Goal: Transaction & Acquisition: Purchase product/service

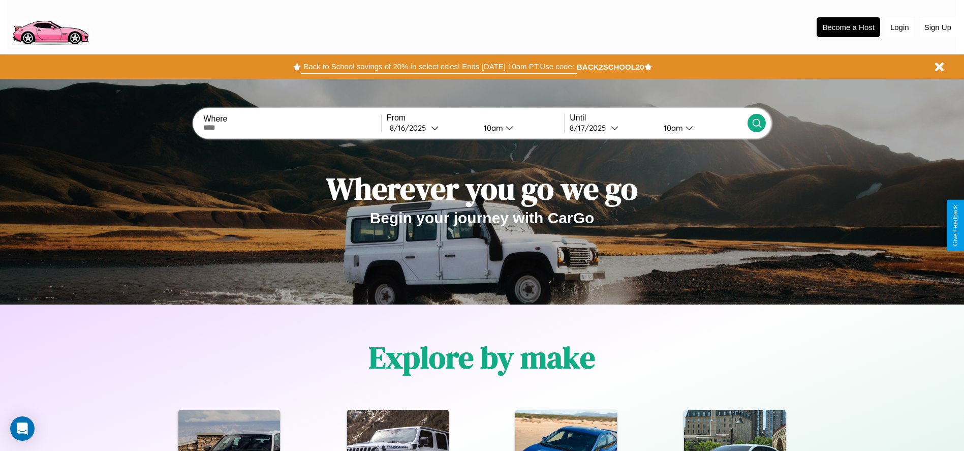
click at [438, 67] on button "Back to School savings of 20% in select cities! Ends 9/1 at 10am PT. Use code:" at bounding box center [438, 66] width 275 height 14
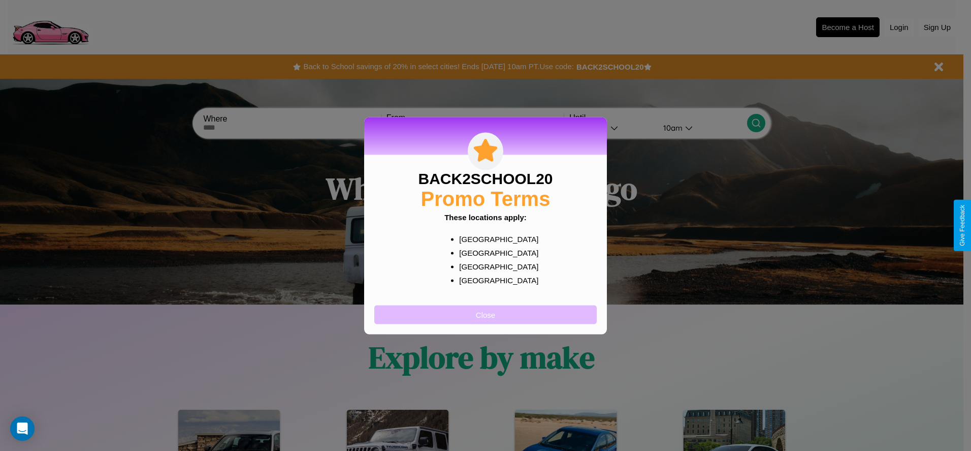
click at [486, 314] on button "Close" at bounding box center [485, 314] width 223 height 19
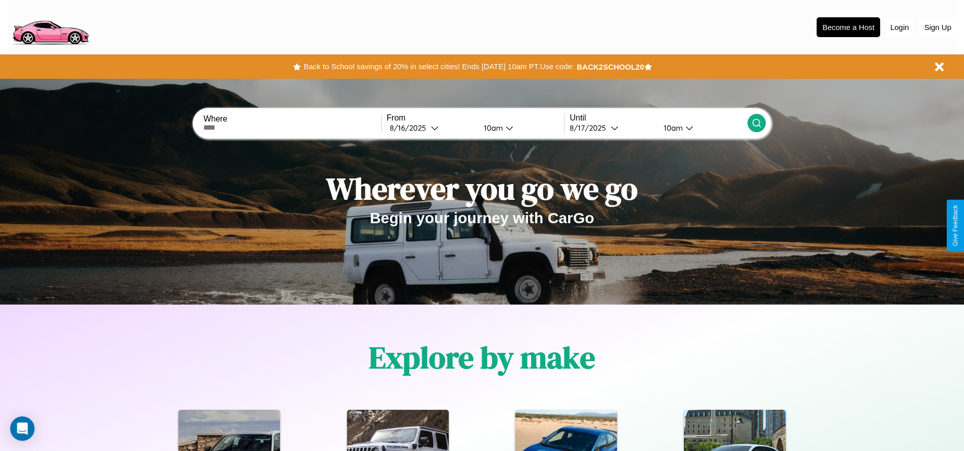
click at [292, 128] on input "text" at bounding box center [291, 127] width 177 height 8
type input "**********"
click at [431, 128] on div "8 / 16 / 2025" at bounding box center [410, 128] width 41 height 10
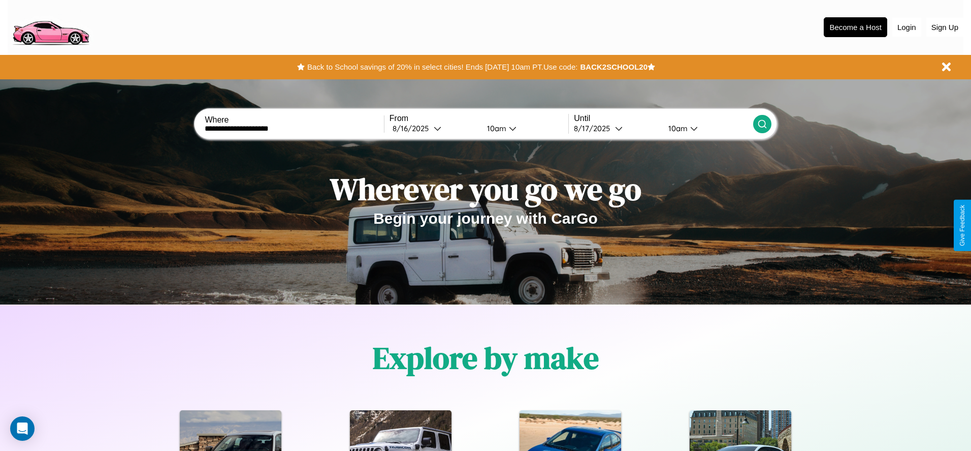
select select "*"
select select "****"
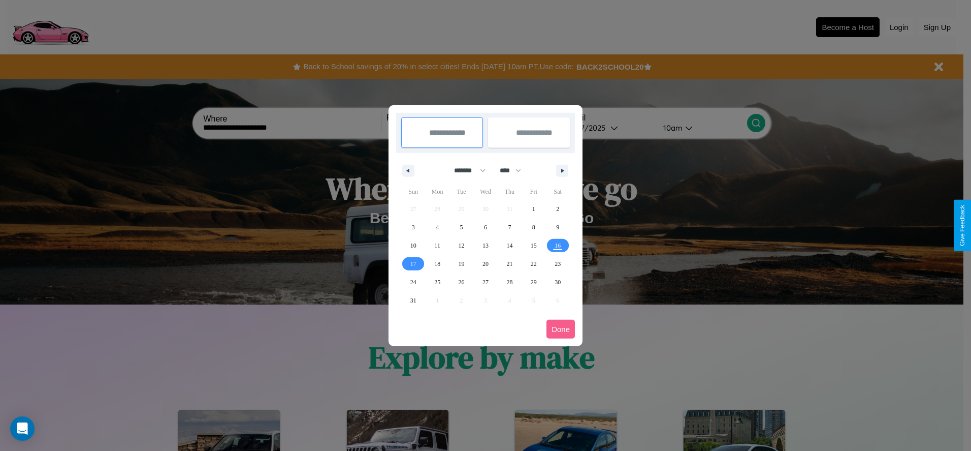
drag, startPoint x: 465, startPoint y: 170, endPoint x: 486, endPoint y: 204, distance: 39.2
click at [465, 170] on select "******* ******** ***** ***** *** **** **** ****** ********* ******* ******** **…" at bounding box center [468, 170] width 43 height 17
select select "**"
click at [533, 281] on span "28" at bounding box center [534, 282] width 6 height 18
type input "**********"
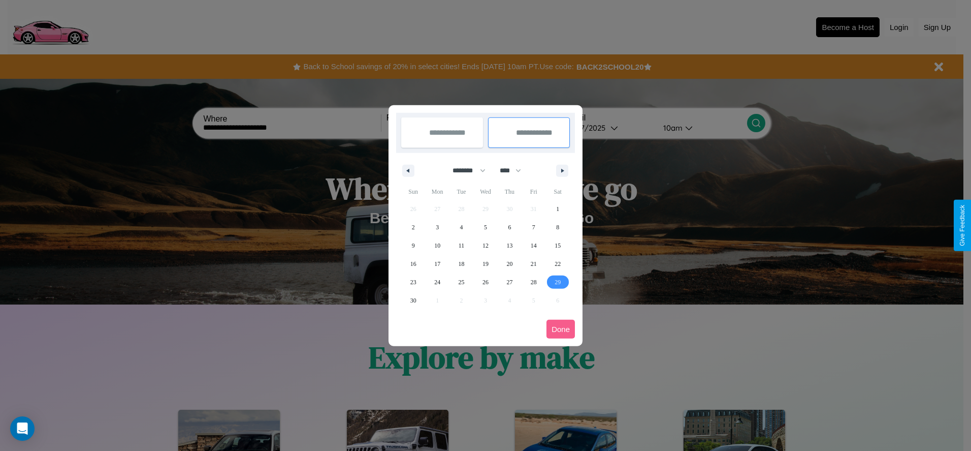
click at [558, 281] on span "29" at bounding box center [558, 282] width 6 height 18
type input "**********"
click at [561, 329] on button "Done" at bounding box center [561, 329] width 28 height 19
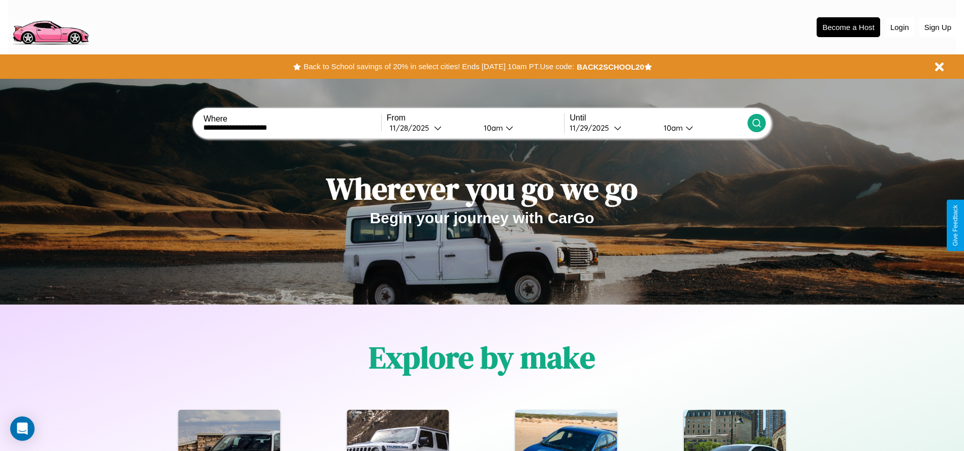
click at [756, 123] on icon at bounding box center [756, 123] width 10 height 10
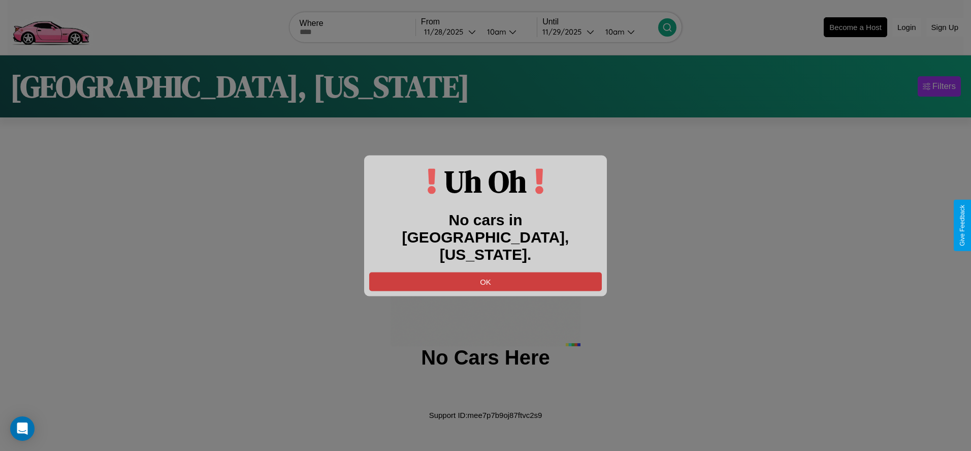
click at [486, 272] on button "OK" at bounding box center [485, 281] width 233 height 19
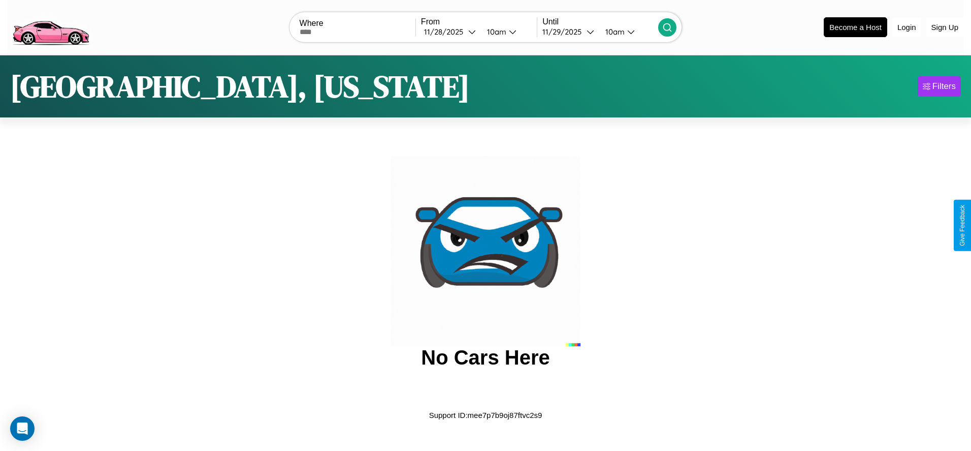
click at [50, 26] on img at bounding box center [51, 26] width 86 height 43
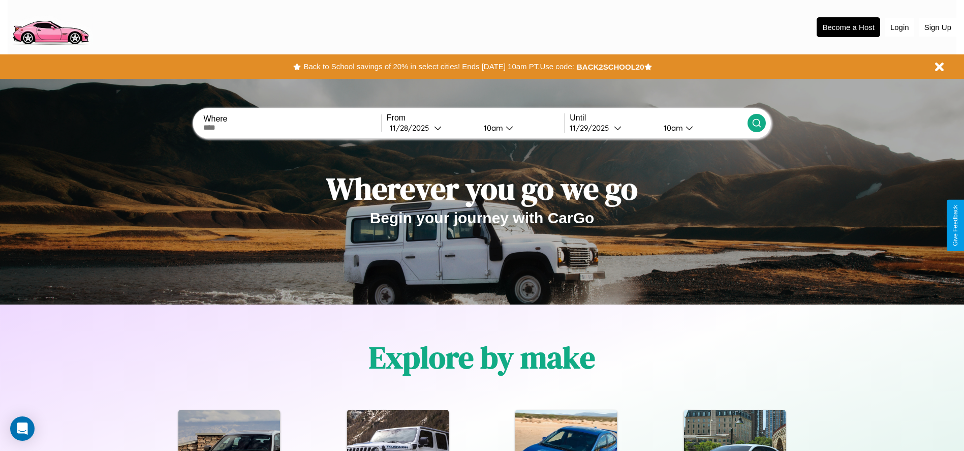
click at [292, 128] on input "text" at bounding box center [291, 127] width 177 height 8
type input "*******"
click at [431, 128] on div "11 / 28 / 2025" at bounding box center [412, 128] width 44 height 10
select select "*"
select select "****"
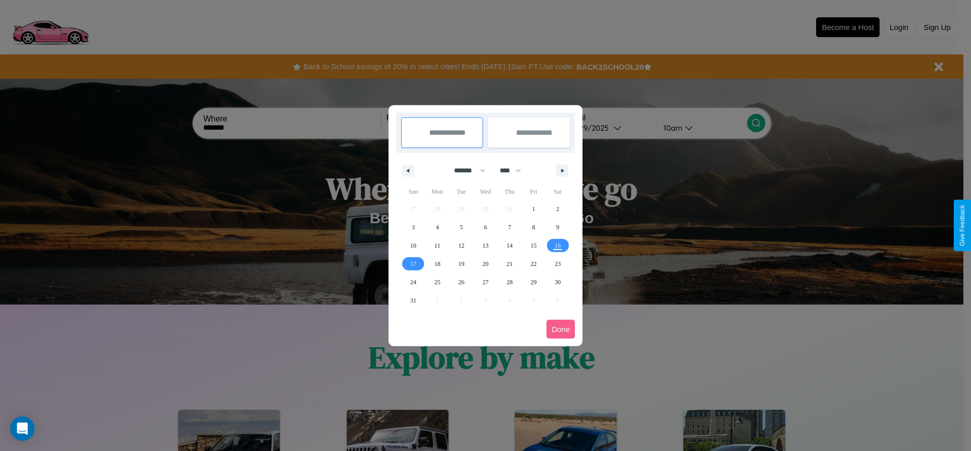
drag, startPoint x: 465, startPoint y: 170, endPoint x: 486, endPoint y: 204, distance: 39.2
click at [465, 170] on select "******* ******** ***** ***** *** **** **** ****** ********* ******* ******** **…" at bounding box center [468, 170] width 43 height 17
select select "*"
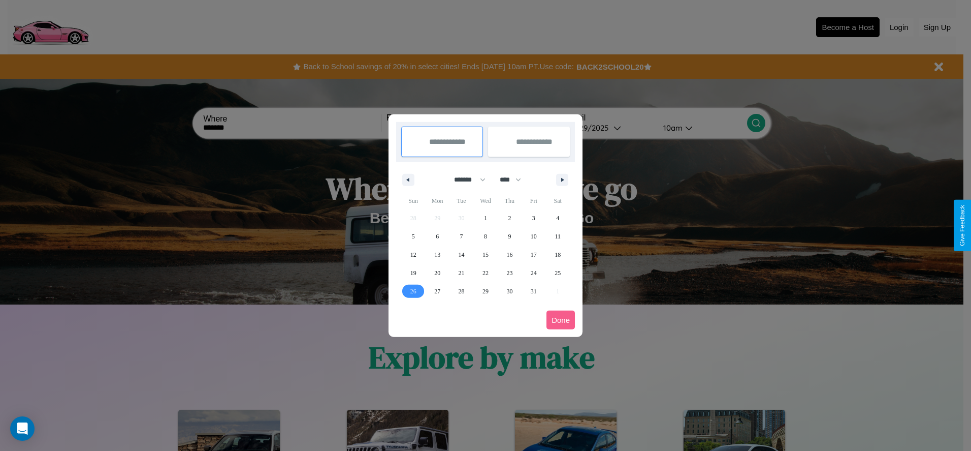
click at [413, 291] on span "26" at bounding box center [413, 291] width 6 height 18
type input "**********"
click at [533, 291] on span "31" at bounding box center [534, 291] width 6 height 18
type input "**********"
click at [561, 320] on button "Done" at bounding box center [561, 319] width 28 height 19
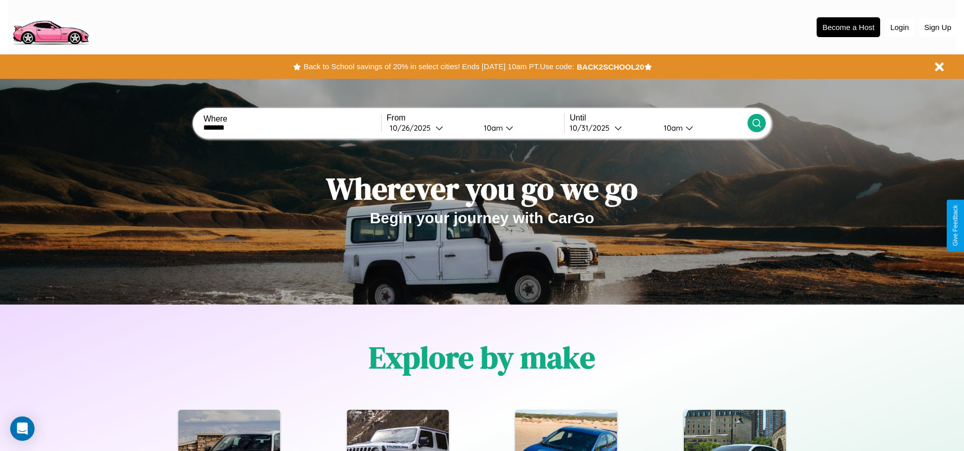
click at [491, 128] on div "10am" at bounding box center [492, 128] width 27 height 10
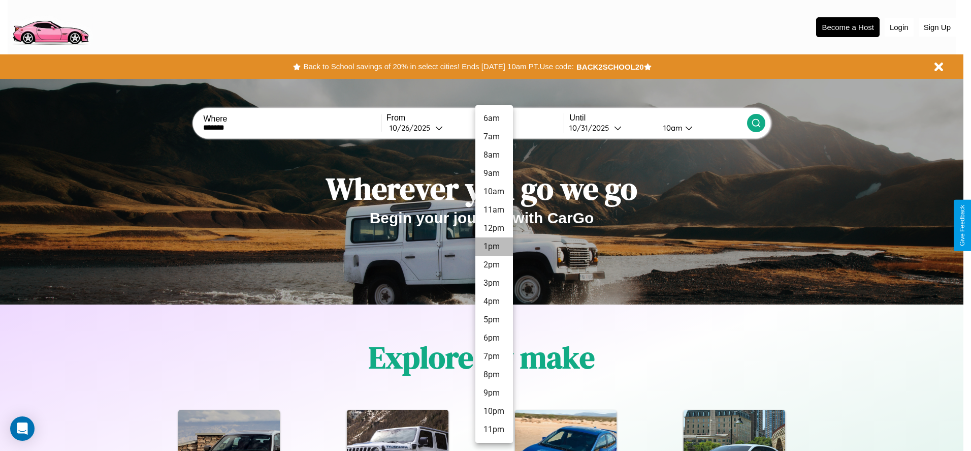
click at [494, 246] on li "1pm" at bounding box center [495, 246] width 38 height 18
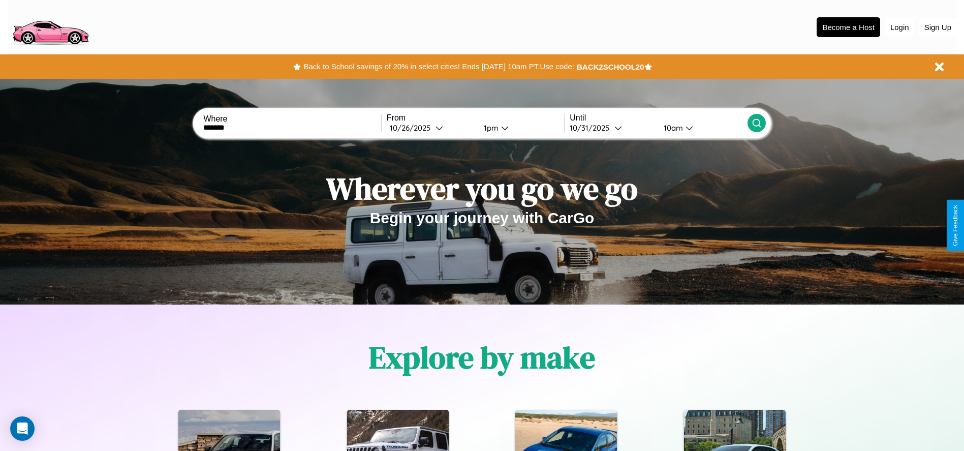
click at [756, 123] on icon at bounding box center [756, 123] width 10 height 10
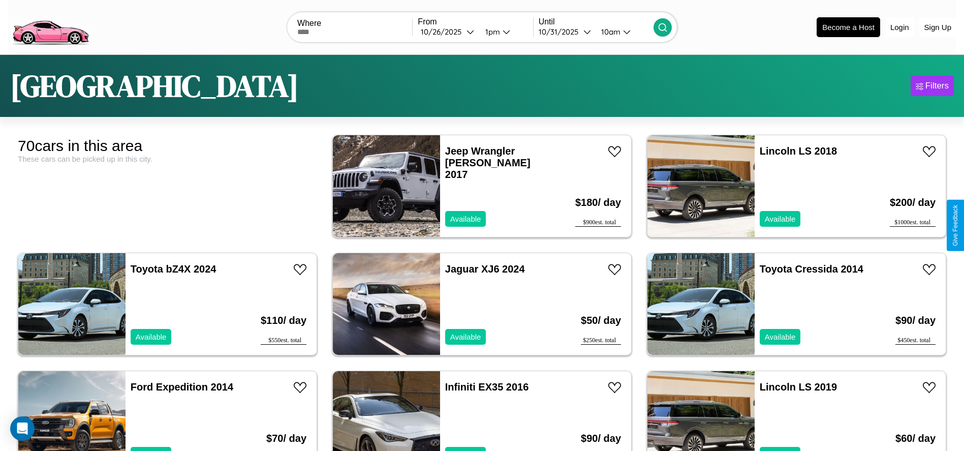
scroll to position [1999, 0]
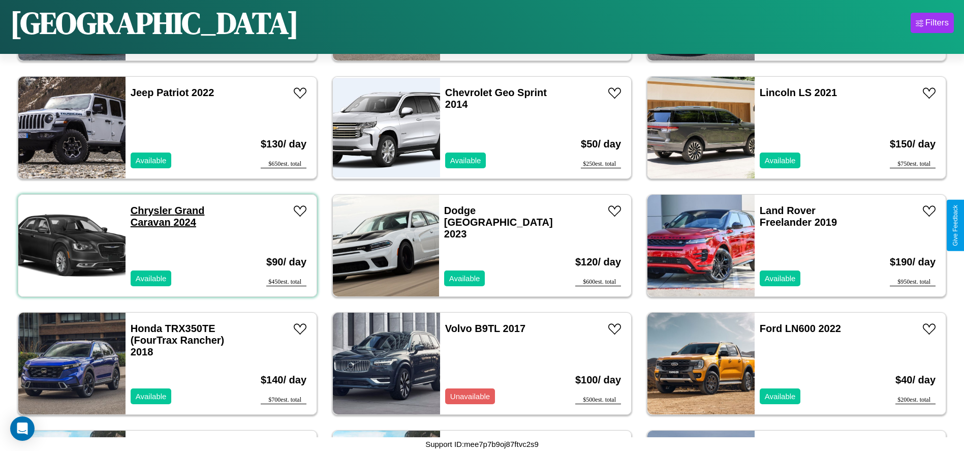
click at [150, 210] on link "Chrysler Grand Caravan 2024" at bounding box center [168, 216] width 74 height 23
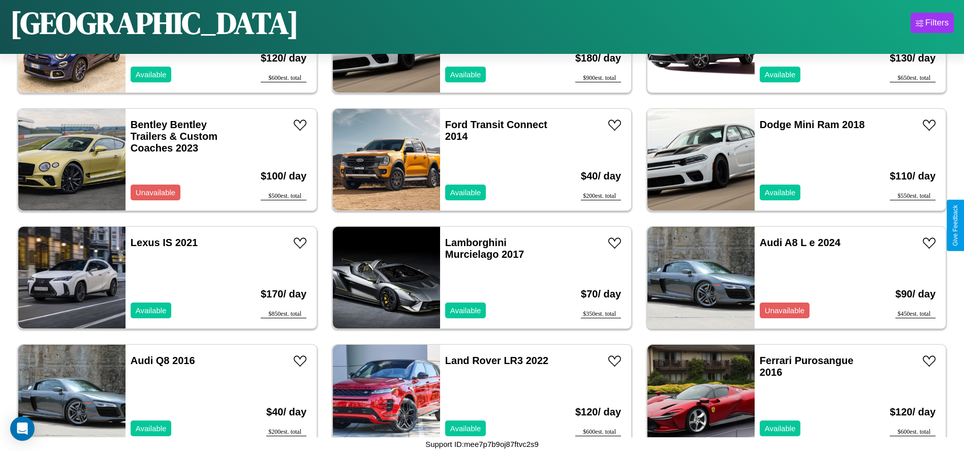
scroll to position [467, 0]
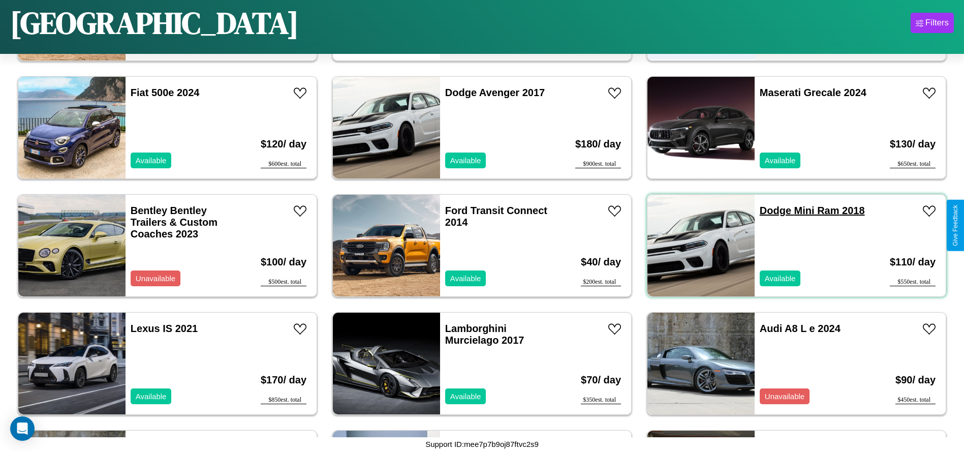
click at [769, 210] on link "Dodge Mini Ram 2018" at bounding box center [812, 210] width 105 height 11
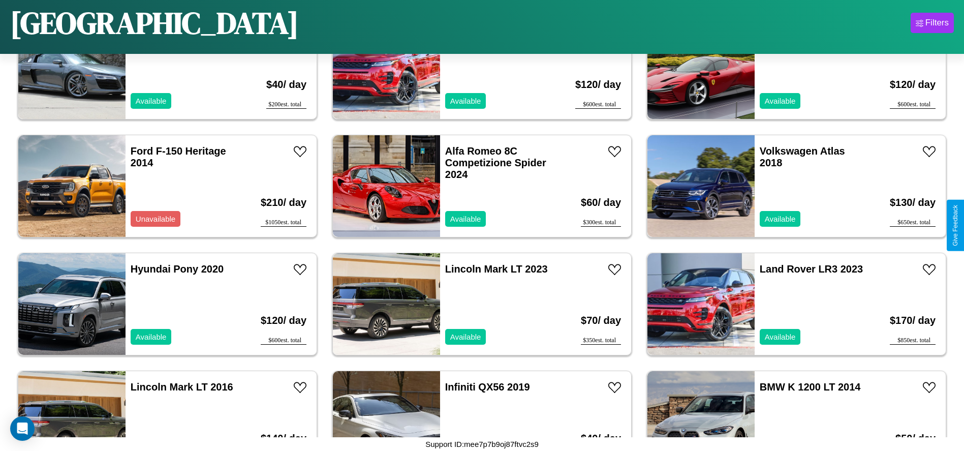
scroll to position [938, 0]
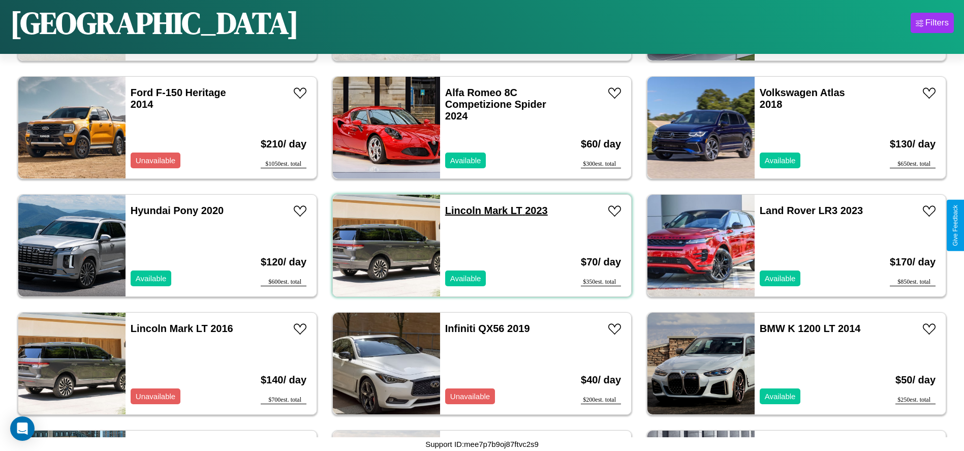
click at [459, 210] on link "Lincoln Mark LT 2023" at bounding box center [496, 210] width 103 height 11
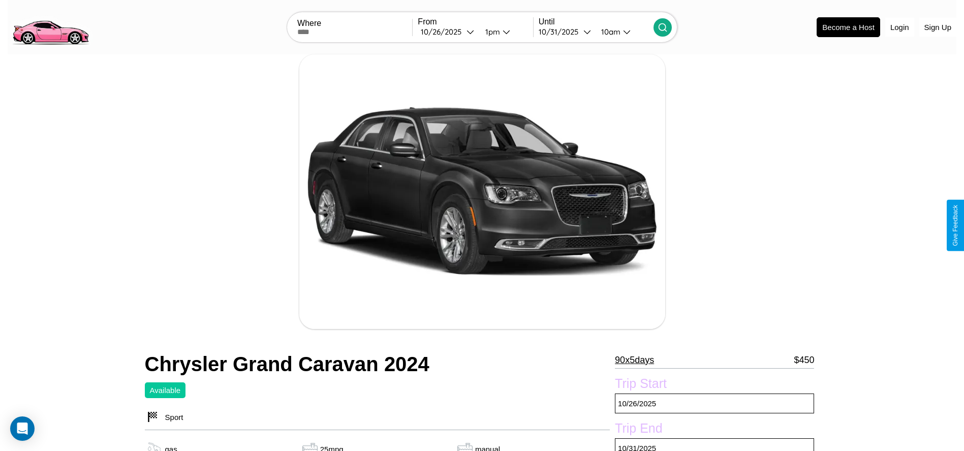
scroll to position [451, 0]
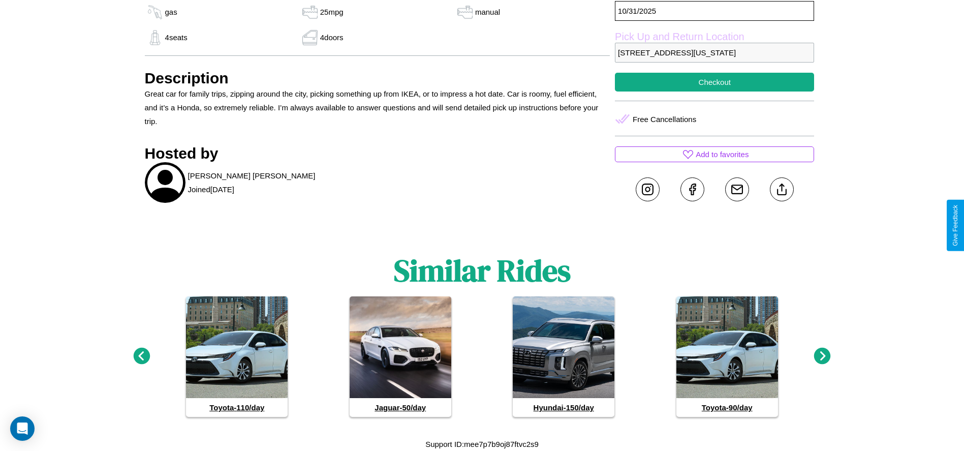
click at [141, 356] on icon at bounding box center [141, 356] width 17 height 17
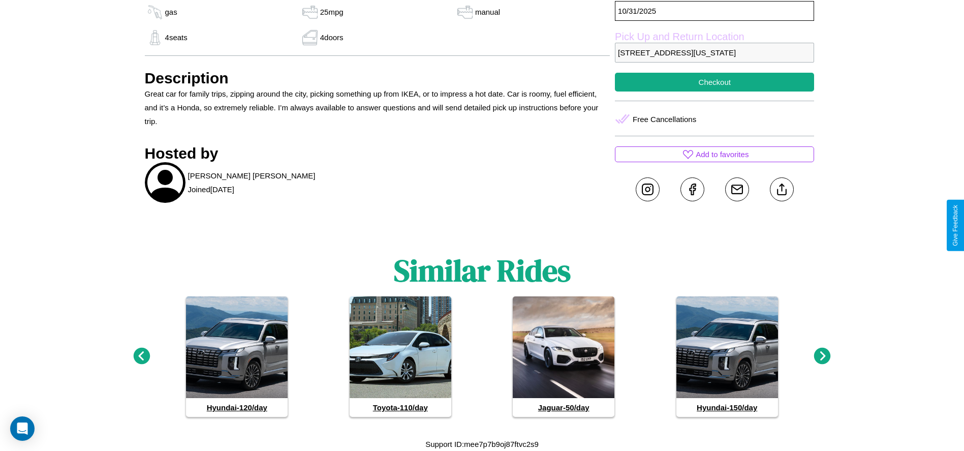
click at [822, 356] on icon at bounding box center [822, 356] width 17 height 17
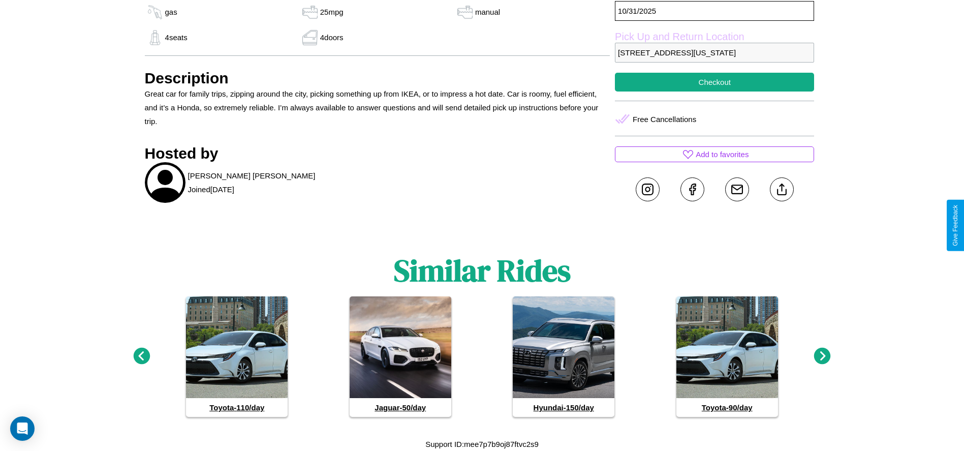
click at [822, 356] on icon at bounding box center [822, 356] width 17 height 17
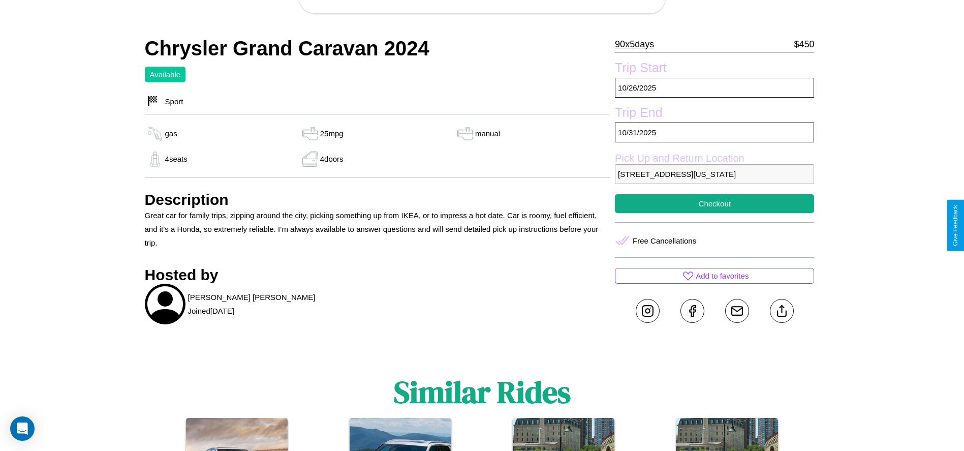
scroll to position [307, 0]
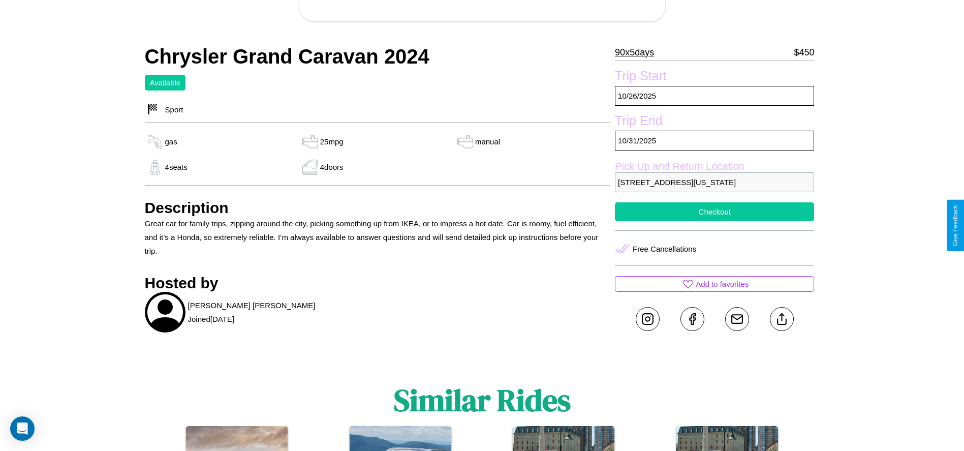
click at [714, 221] on button "Checkout" at bounding box center [714, 211] width 199 height 19
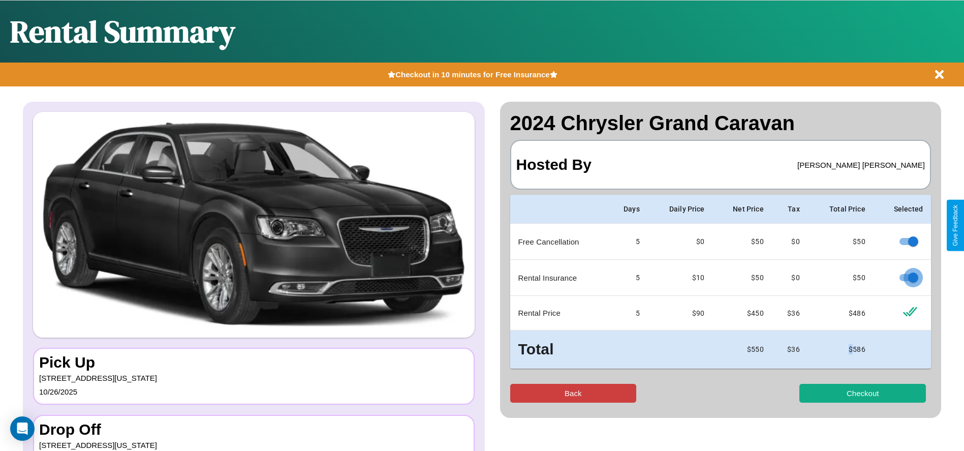
click at [573, 393] on button "Back" at bounding box center [573, 393] width 127 height 19
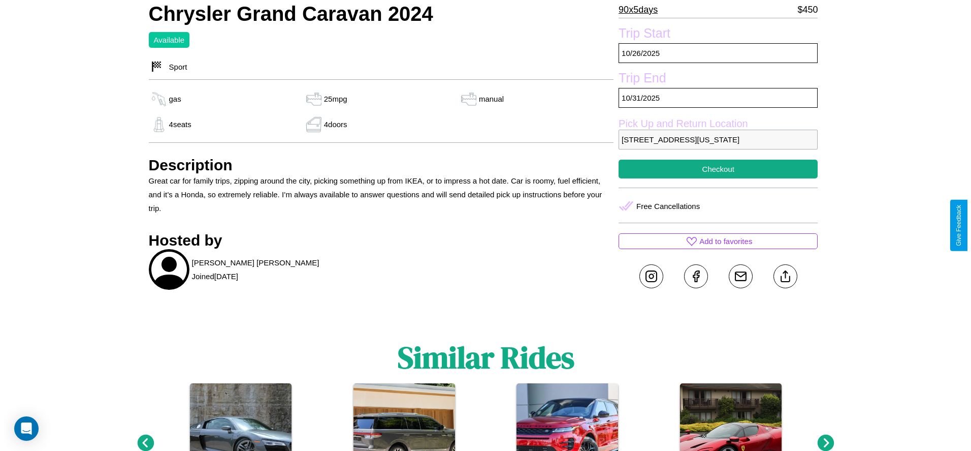
scroll to position [380, 0]
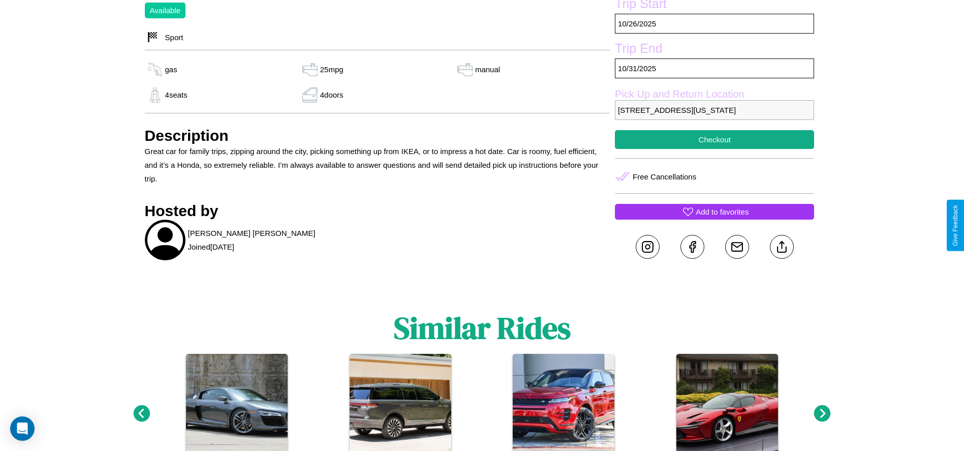
click at [714, 218] on p "Add to favorites" at bounding box center [722, 212] width 53 height 14
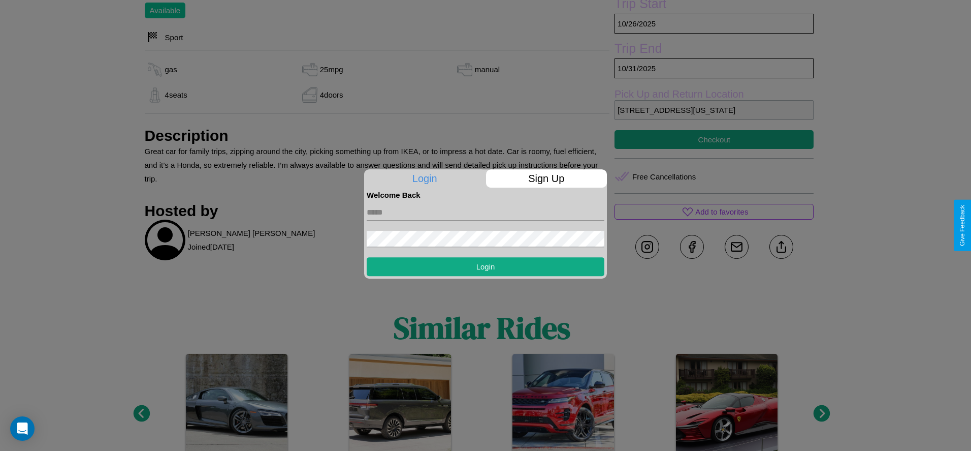
click at [486, 225] on form "Login" at bounding box center [486, 237] width 238 height 77
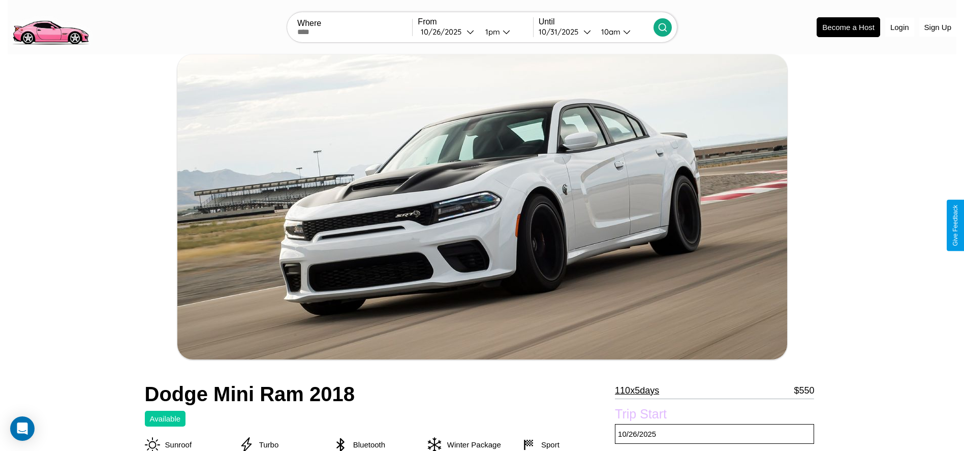
scroll to position [445, 0]
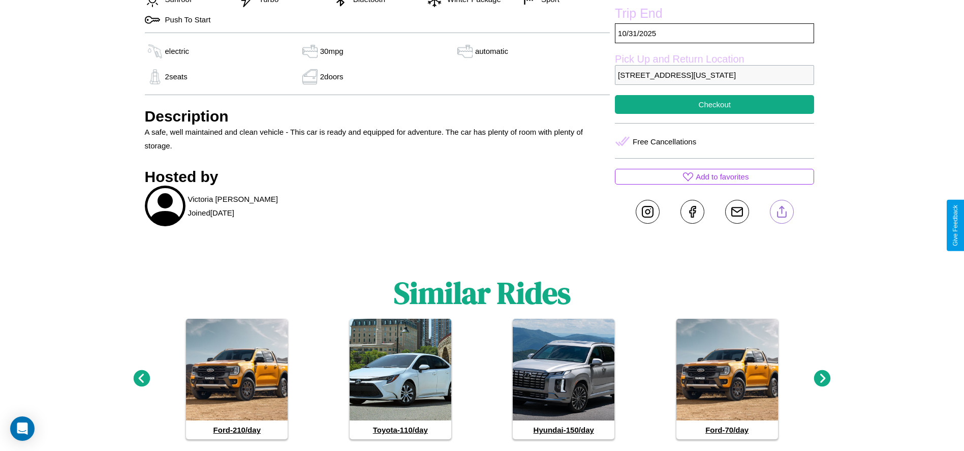
click at [781, 213] on line at bounding box center [781, 209] width 0 height 7
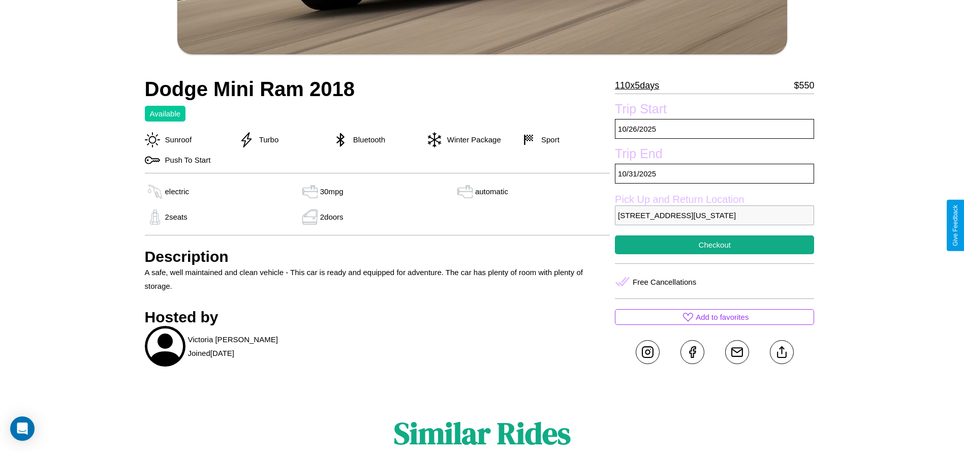
scroll to position [302, 0]
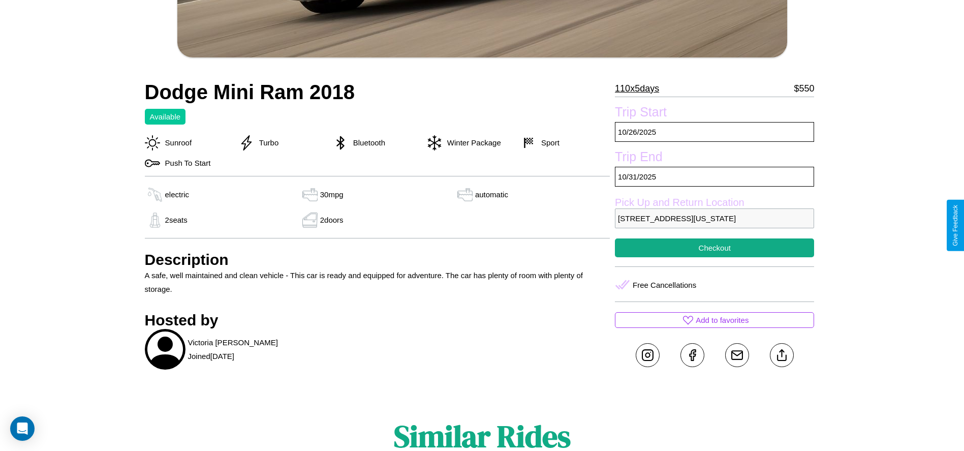
click at [714, 225] on p "7835 First Street Seattle Washington 17244 United States" at bounding box center [714, 218] width 199 height 20
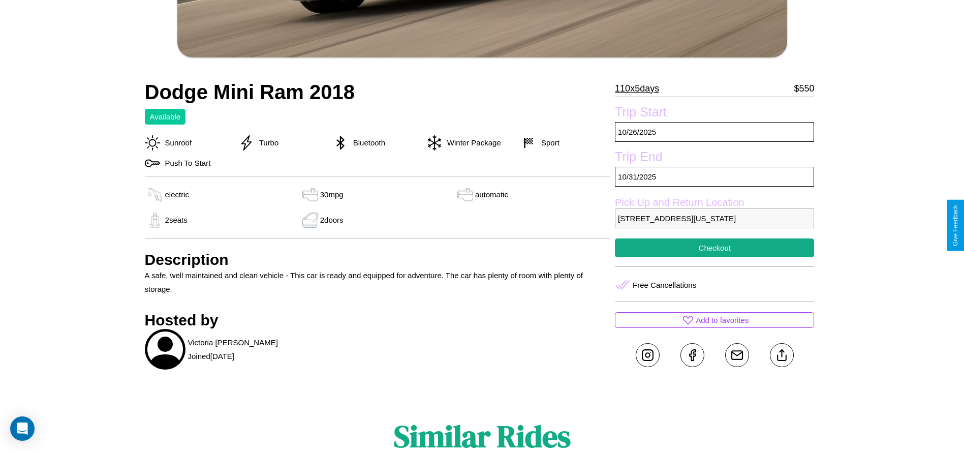
click at [714, 225] on p "7835 First Street Seattle Washington 17244 United States" at bounding box center [714, 218] width 199 height 20
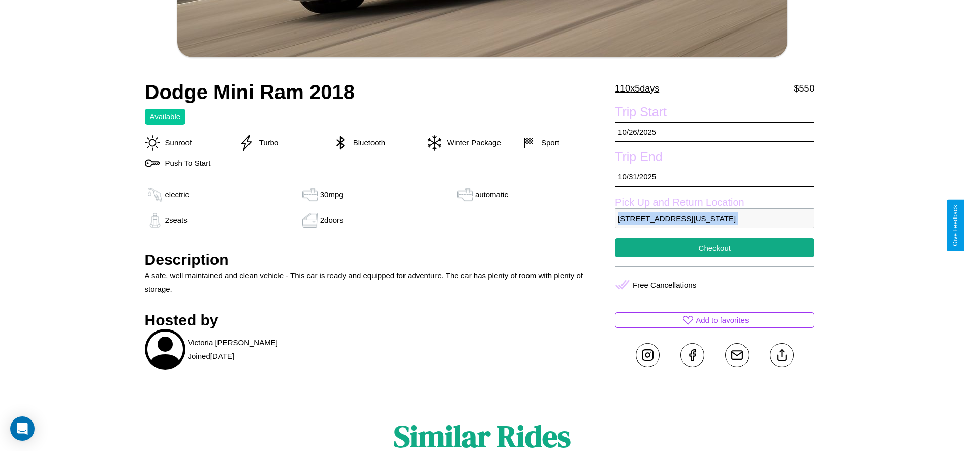
click at [714, 225] on p "7835 First Street Seattle Washington 17244 United States" at bounding box center [714, 218] width 199 height 20
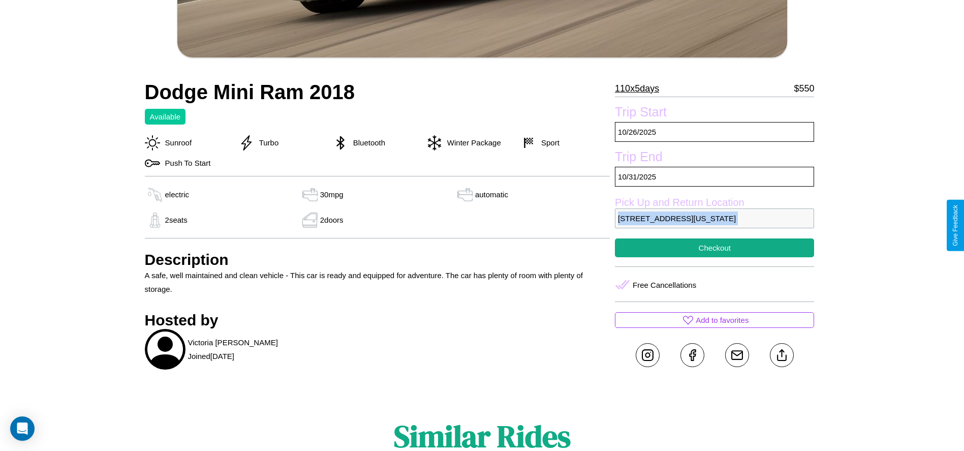
click at [714, 225] on p "7835 First Street Seattle Washington 17244 United States" at bounding box center [714, 218] width 199 height 20
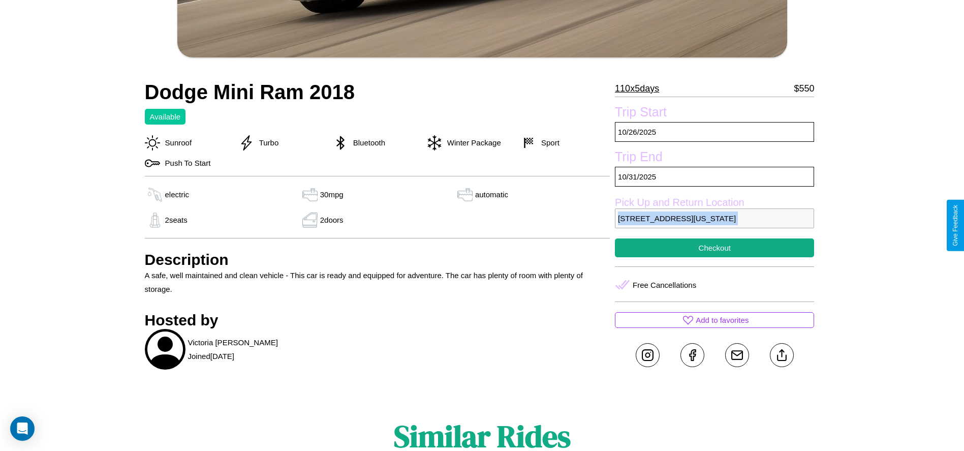
click at [714, 225] on p "7835 First Street Seattle Washington 17244 United States" at bounding box center [714, 218] width 199 height 20
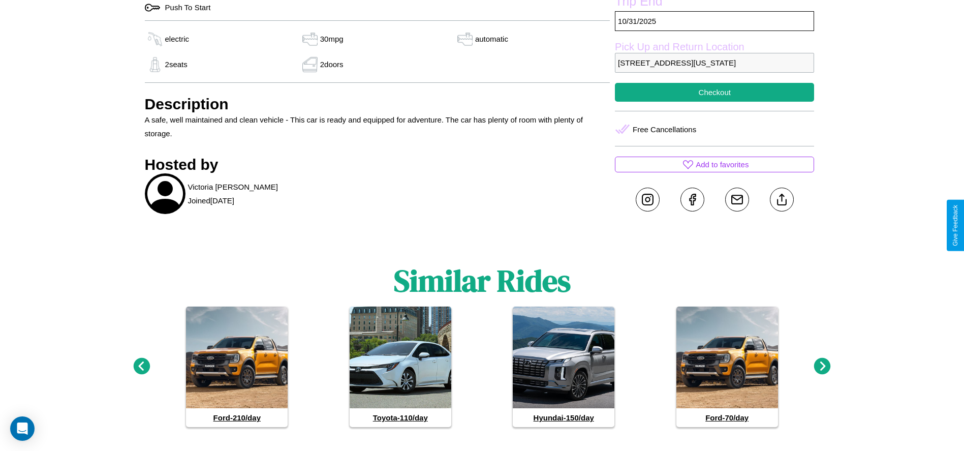
scroll to position [481, 0]
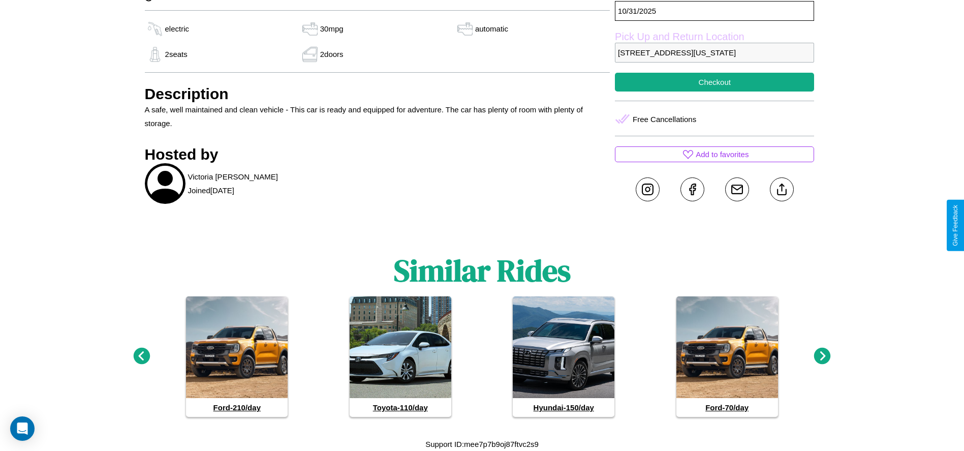
click at [141, 356] on icon at bounding box center [141, 356] width 17 height 17
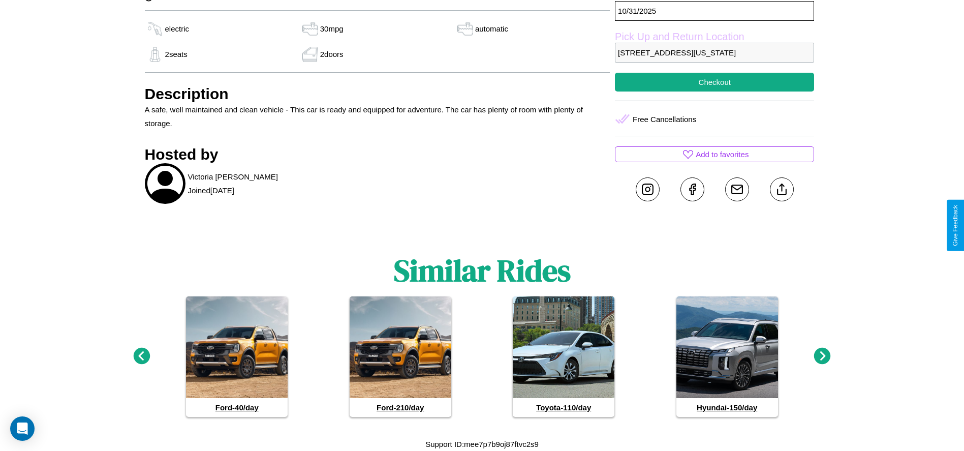
click at [822, 356] on icon at bounding box center [822, 356] width 17 height 17
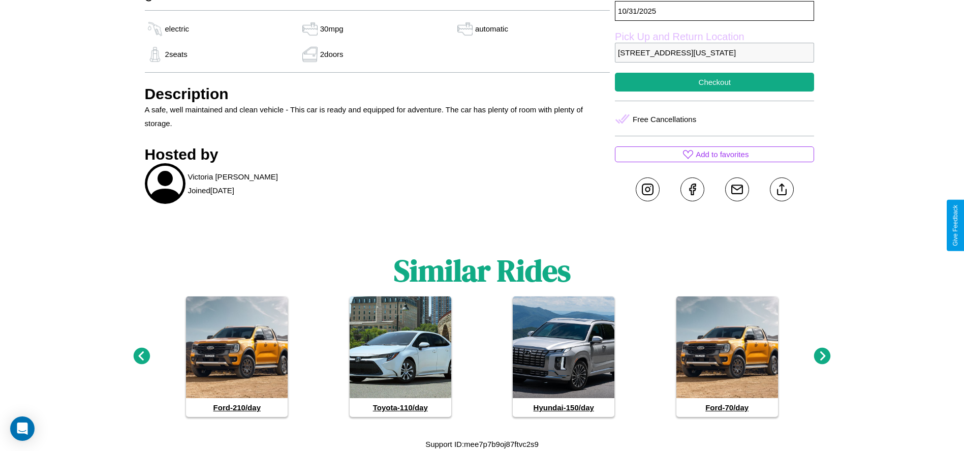
click at [822, 356] on icon at bounding box center [822, 356] width 17 height 17
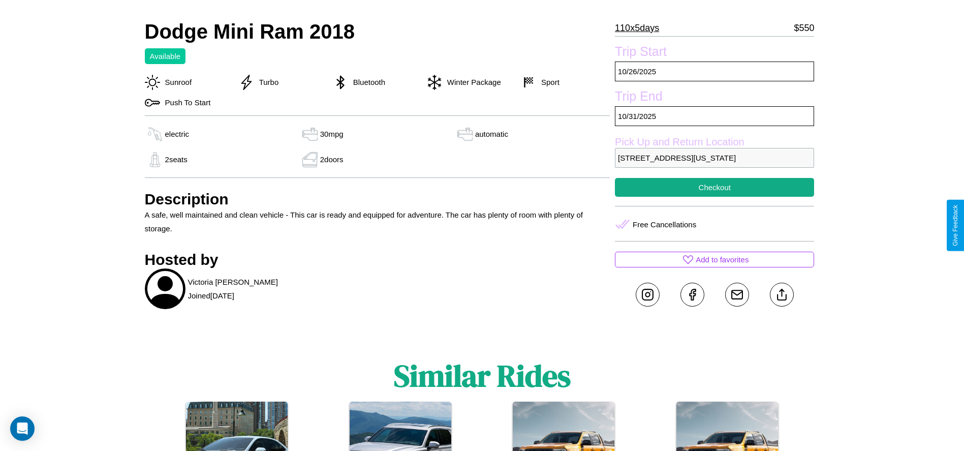
scroll to position [338, 0]
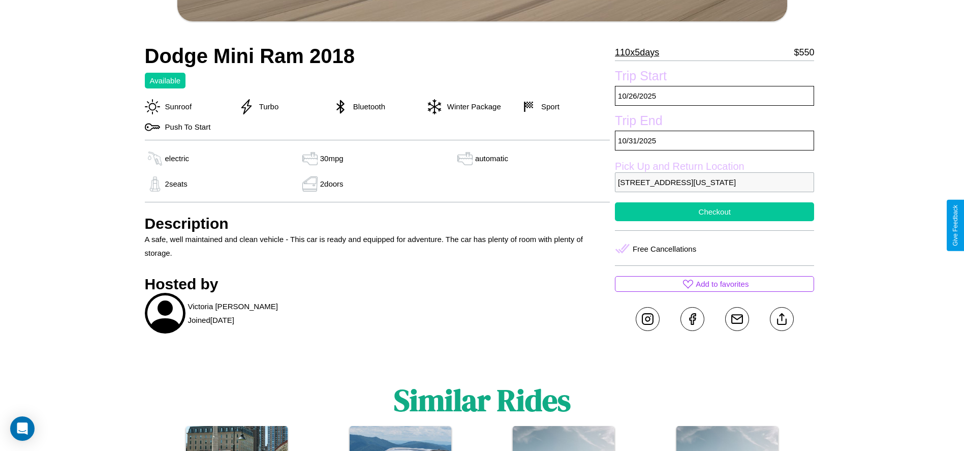
click at [714, 221] on button "Checkout" at bounding box center [714, 211] width 199 height 19
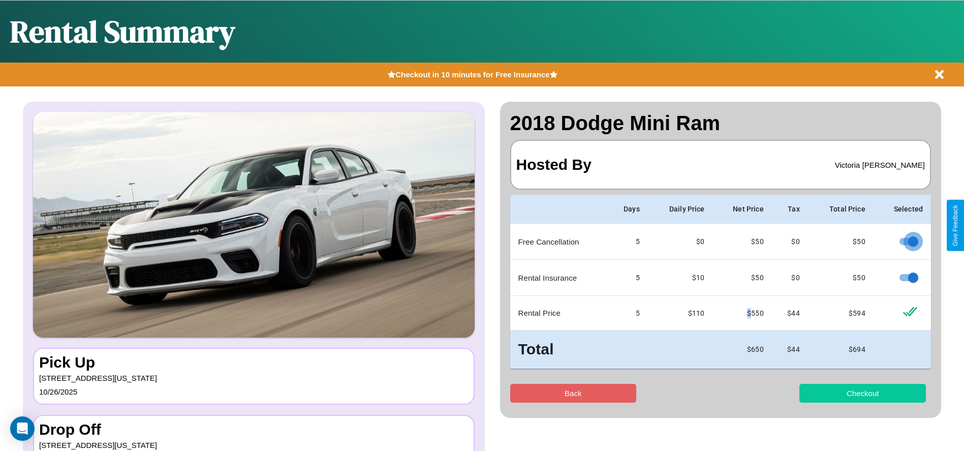
click at [862, 393] on button "Checkout" at bounding box center [862, 393] width 127 height 19
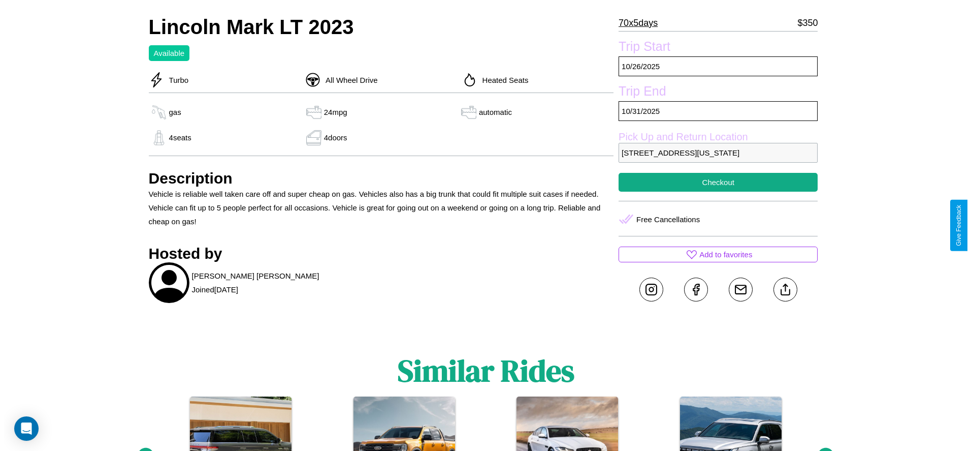
scroll to position [410, 0]
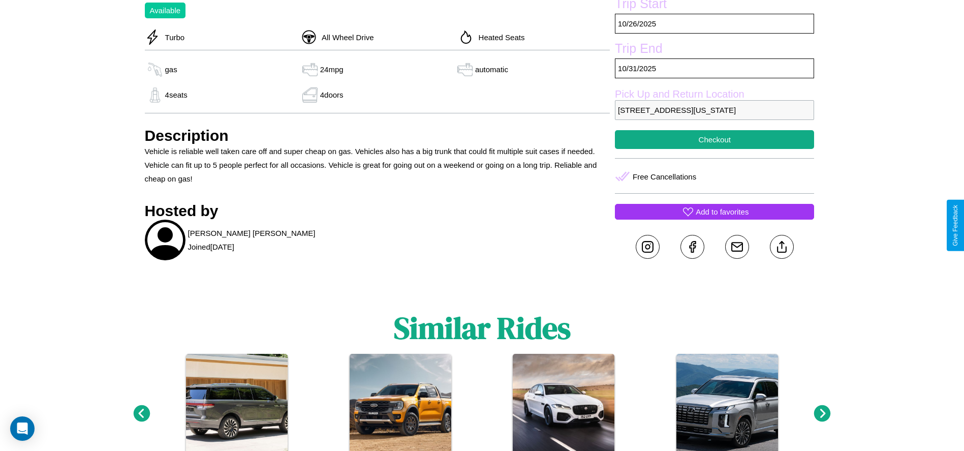
click at [714, 218] on p "Add to favorites" at bounding box center [722, 212] width 53 height 14
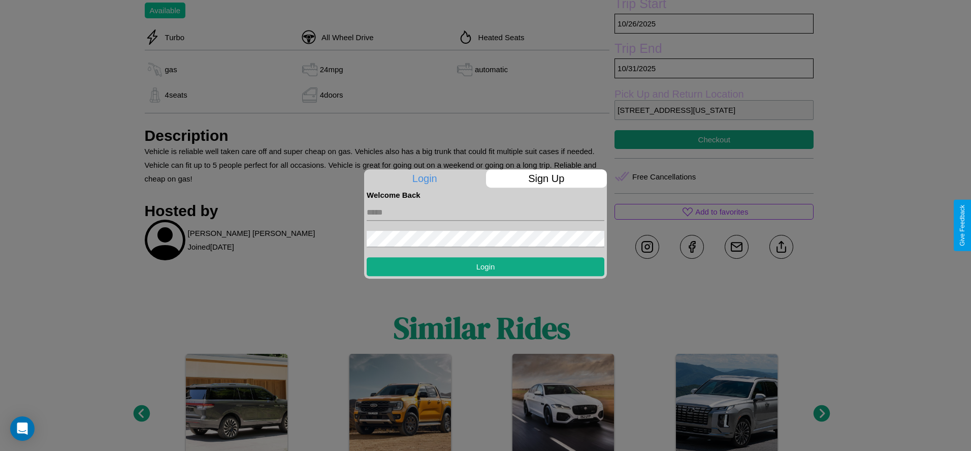
click at [486, 225] on form "Login" at bounding box center [486, 237] width 238 height 77
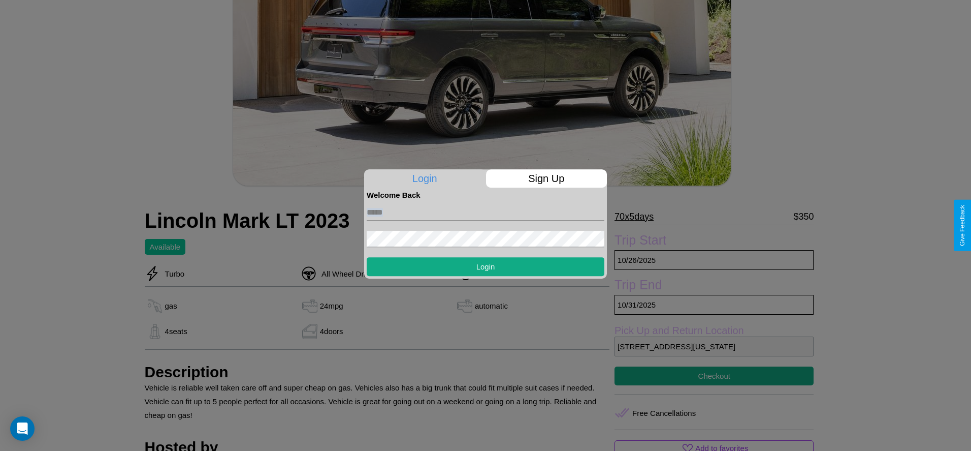
scroll to position [165, 0]
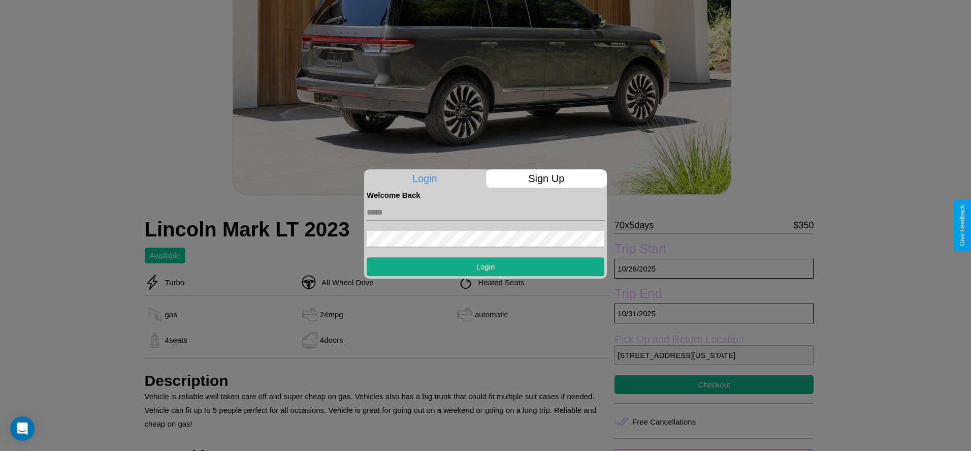
click at [638, 225] on div at bounding box center [485, 225] width 971 height 451
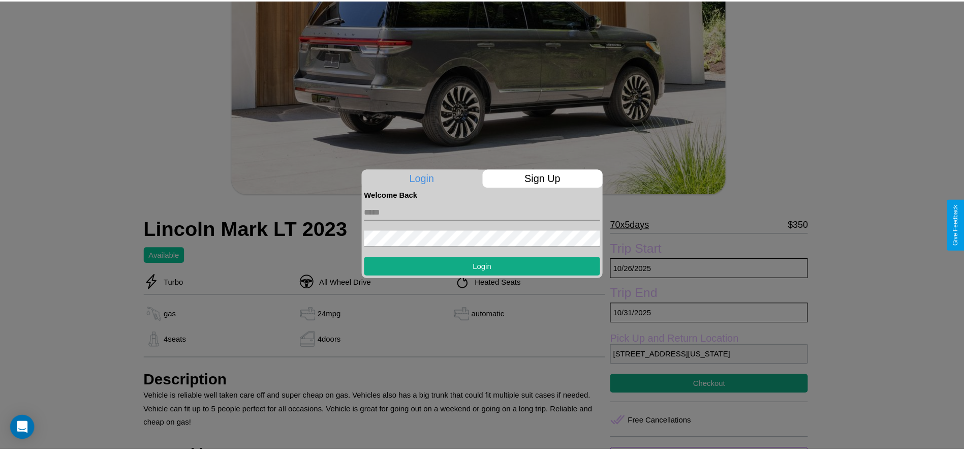
scroll to position [0, 0]
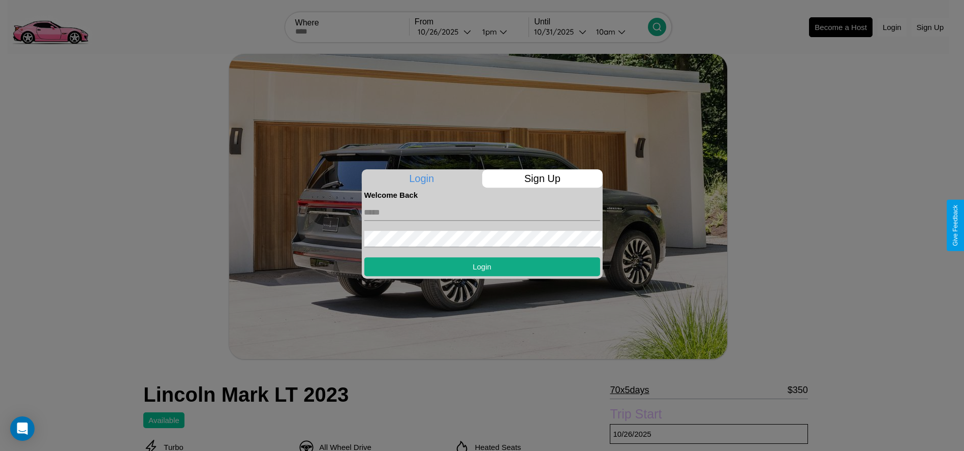
click at [638, 390] on p "70 x 5 days" at bounding box center [629, 390] width 39 height 16
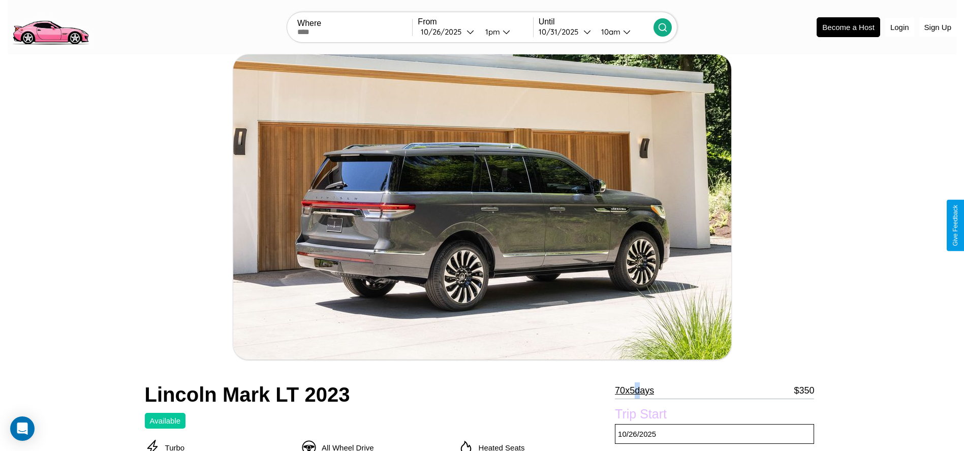
click at [638, 390] on p "70 x 5 days" at bounding box center [634, 390] width 39 height 16
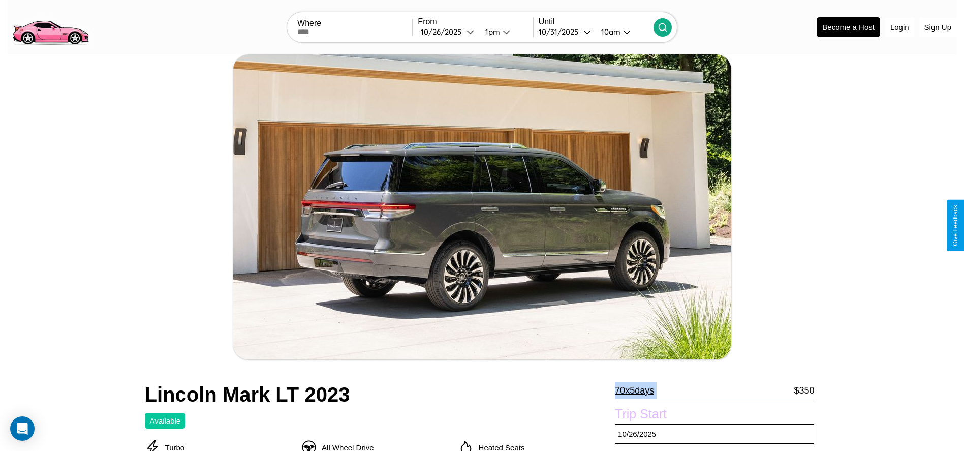
click at [638, 390] on p "70 x 5 days" at bounding box center [634, 390] width 39 height 16
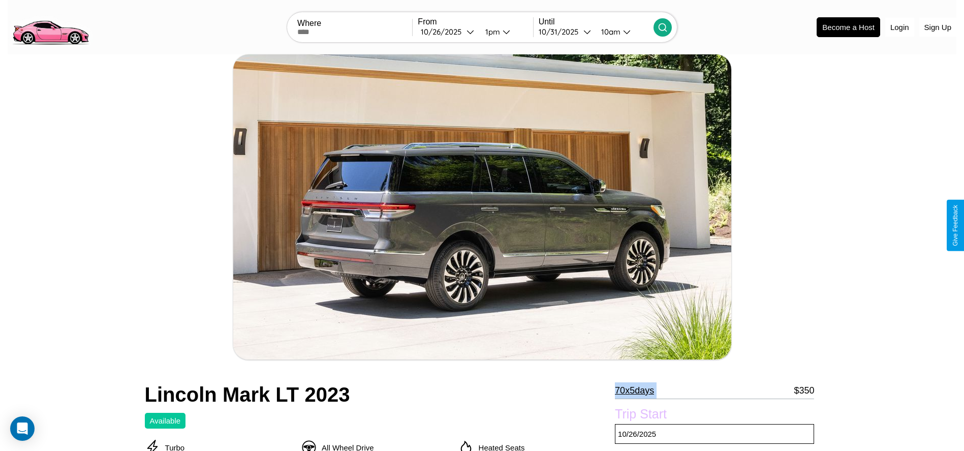
click at [638, 390] on p "70 x 5 days" at bounding box center [634, 390] width 39 height 16
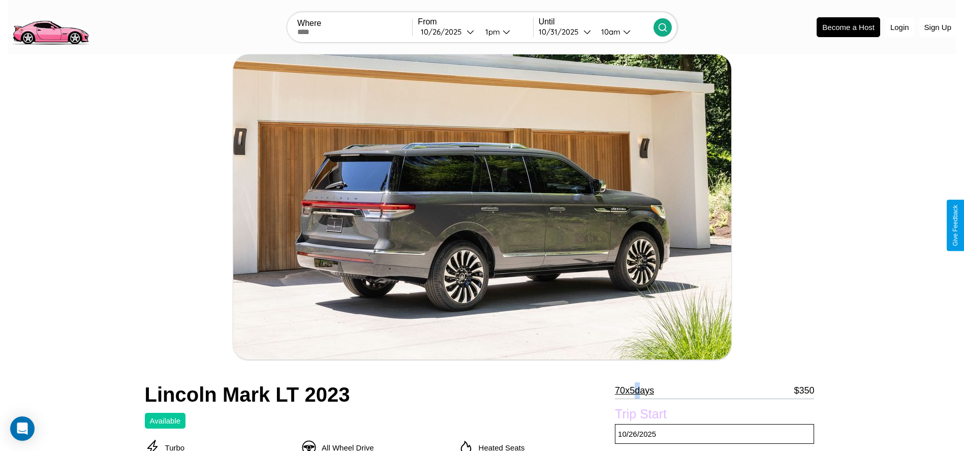
click at [638, 390] on p "70 x 5 days" at bounding box center [634, 390] width 39 height 16
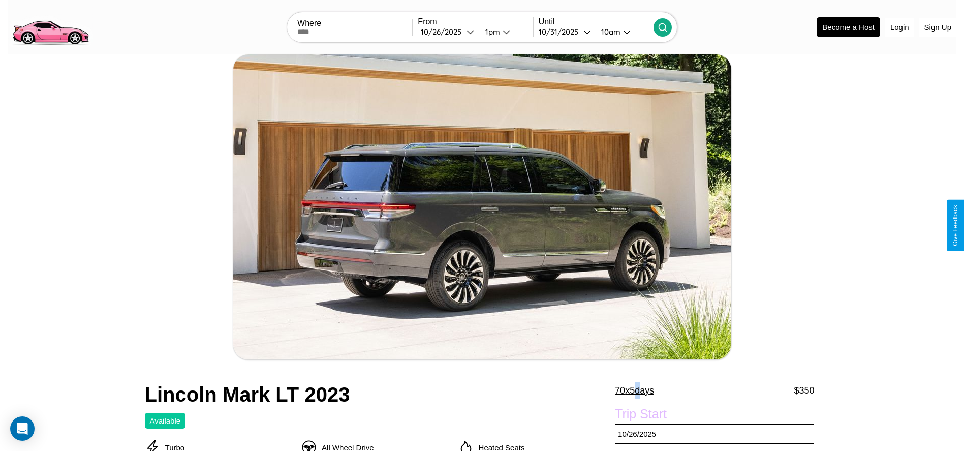
click at [638, 390] on p "70 x 5 days" at bounding box center [634, 390] width 39 height 16
